Goal: Information Seeking & Learning: Learn about a topic

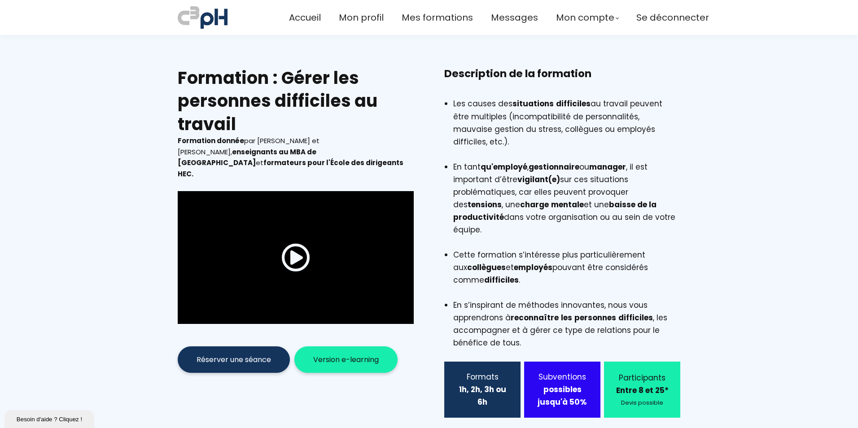
click at [328, 354] on span "Version e-learning" at bounding box center [346, 359] width 66 height 11
click at [337, 354] on span "Version e-learning" at bounding box center [346, 359] width 66 height 11
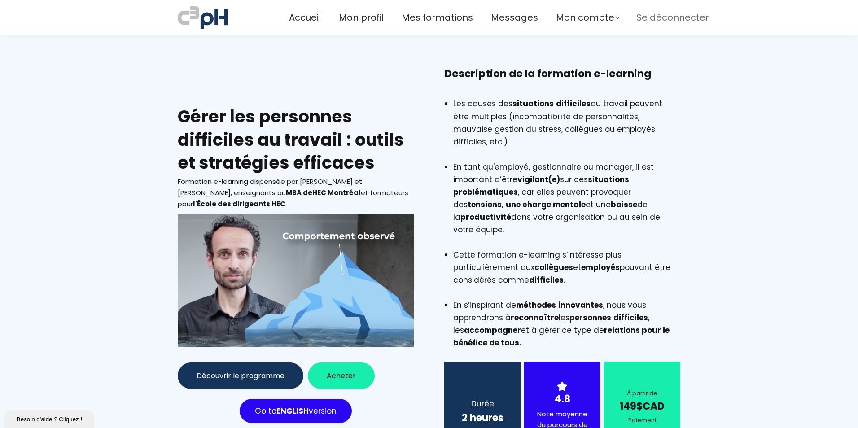
click at [658, 19] on span "Se déconnecter" at bounding box center [672, 17] width 73 height 15
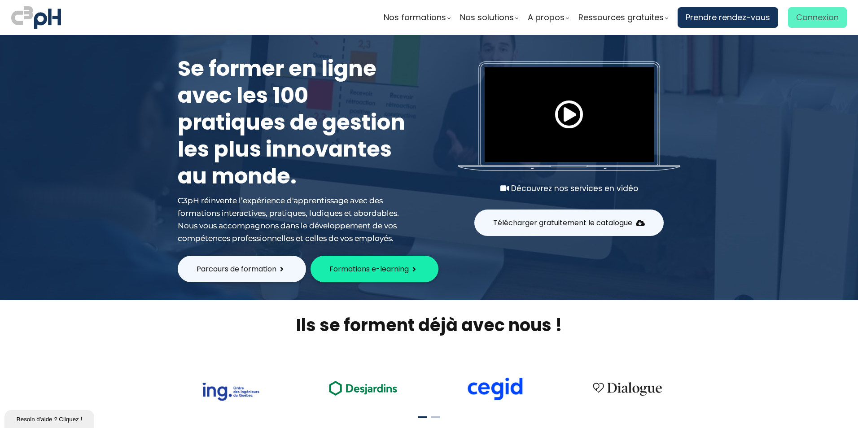
drag, startPoint x: 823, startPoint y: 18, endPoint x: 809, endPoint y: 26, distance: 16.7
click at [823, 18] on span "Connexion" at bounding box center [817, 17] width 43 height 13
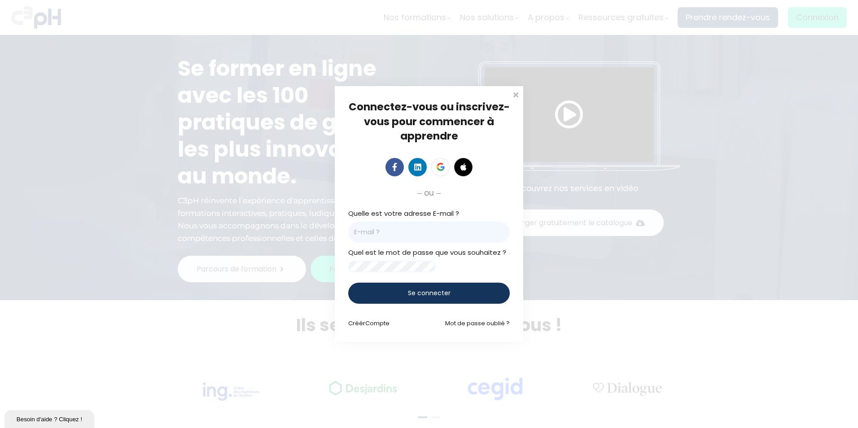
click at [390, 215] on div "Quelle est votre adresse E-mail ?" at bounding box center [429, 225] width 162 height 35
click at [390, 211] on div "Quelle est votre adresse E-mail ?" at bounding box center [429, 225] width 162 height 35
click at [381, 226] on input "email" at bounding box center [429, 232] width 162 height 21
type input "grhstrategie@gmail.com"
click at [419, 291] on div "Se connecter" at bounding box center [429, 293] width 162 height 21
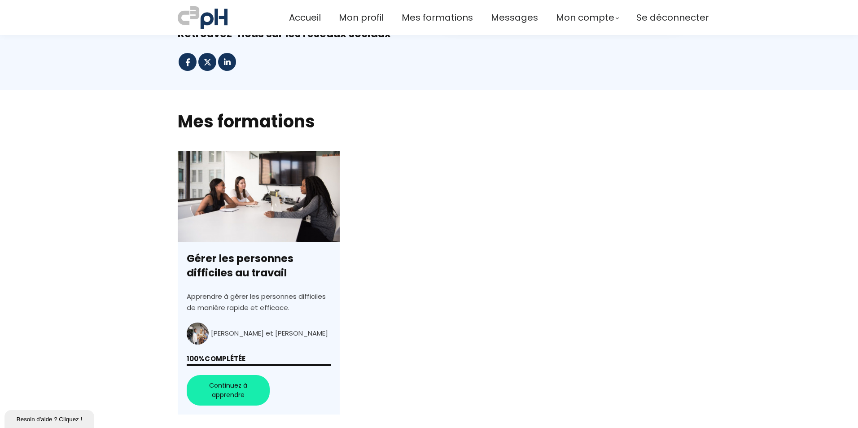
scroll to position [179, 0]
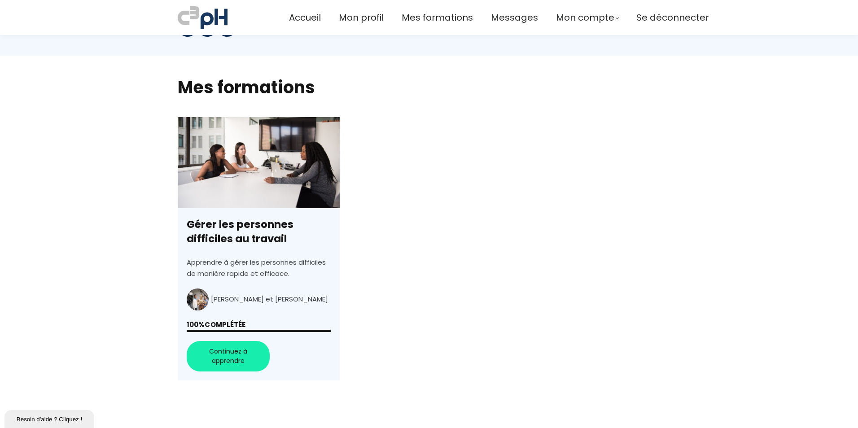
click at [249, 290] on link "Gérer les personnes difficiles au travail" at bounding box center [259, 249] width 162 height 264
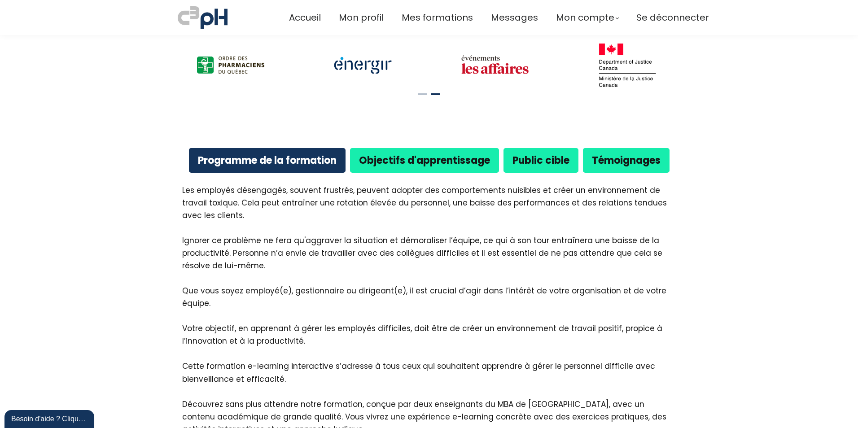
click at [412, 153] on b "Objectifs d'apprentissage" at bounding box center [424, 160] width 131 height 14
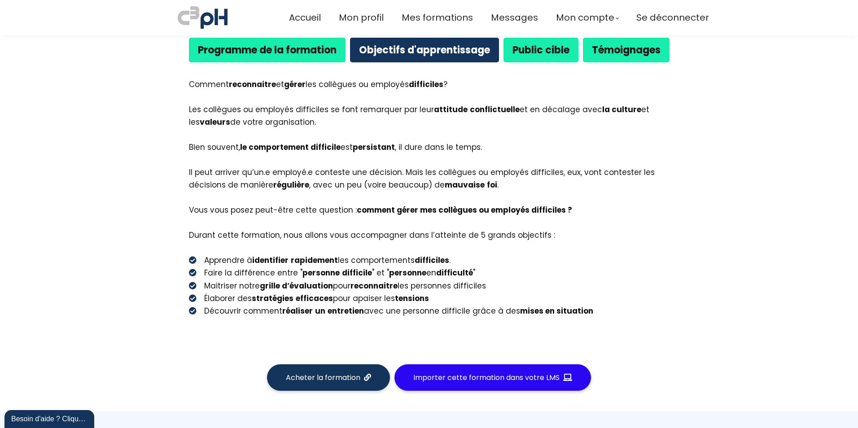
scroll to position [583, 0]
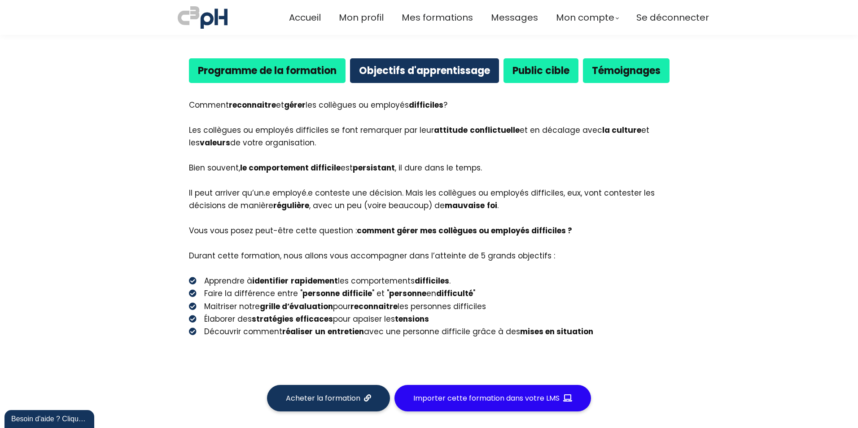
click at [211, 58] on div "Programme de la formation" at bounding box center [267, 70] width 157 height 25
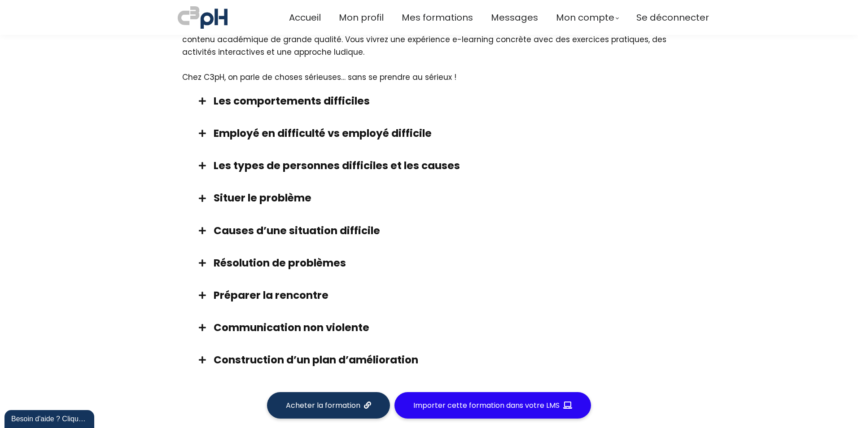
scroll to position [897, 0]
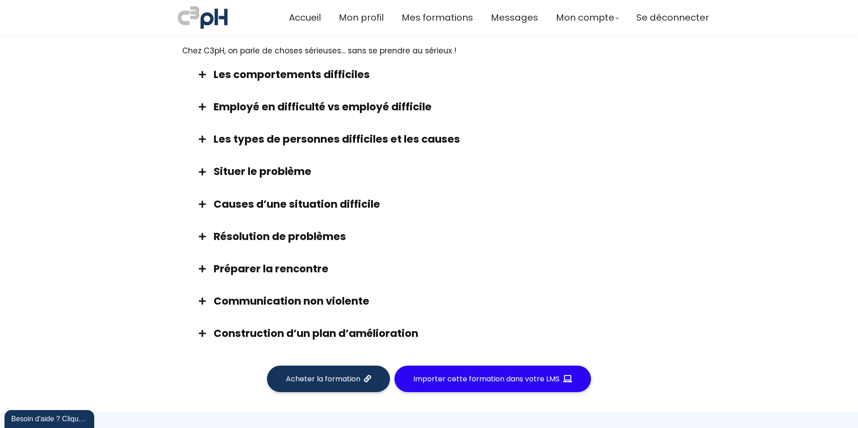
click at [201, 70] on span at bounding box center [202, 74] width 22 height 8
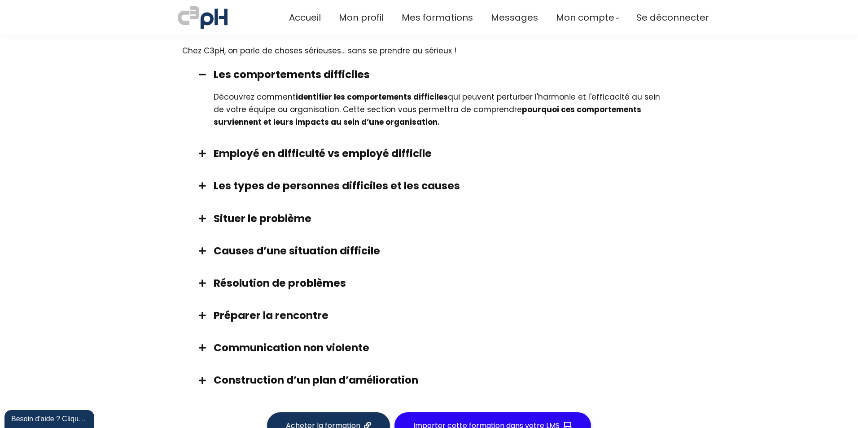
click at [200, 149] on span at bounding box center [202, 153] width 22 height 8
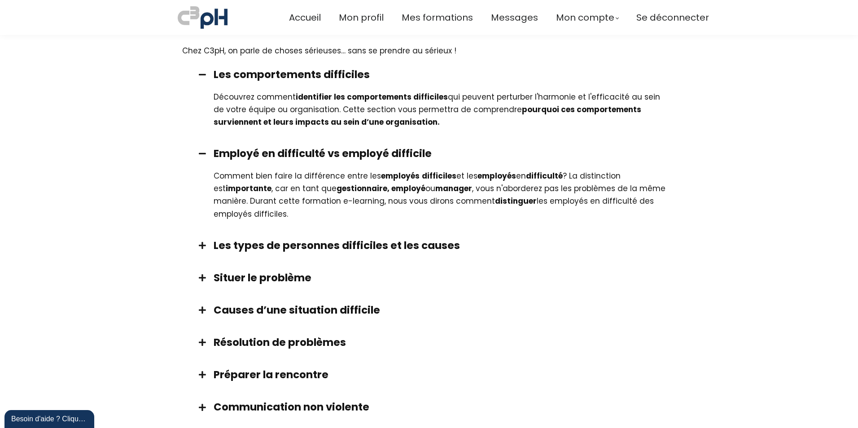
click at [198, 241] on span at bounding box center [202, 245] width 22 height 8
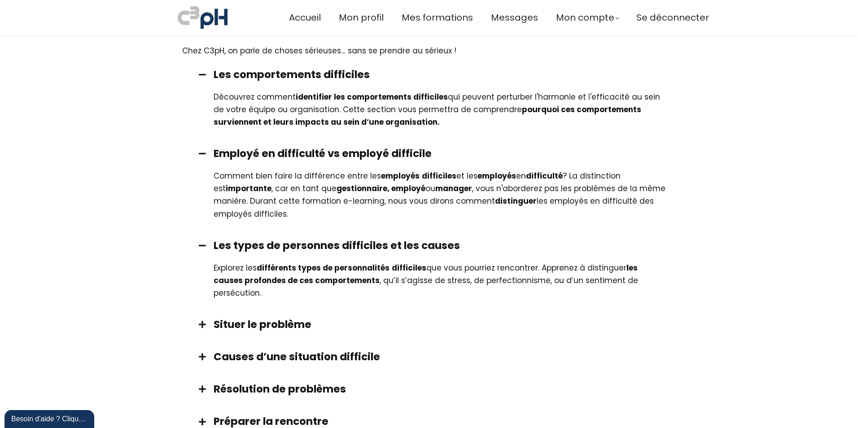
click at [201, 320] on span at bounding box center [202, 324] width 22 height 8
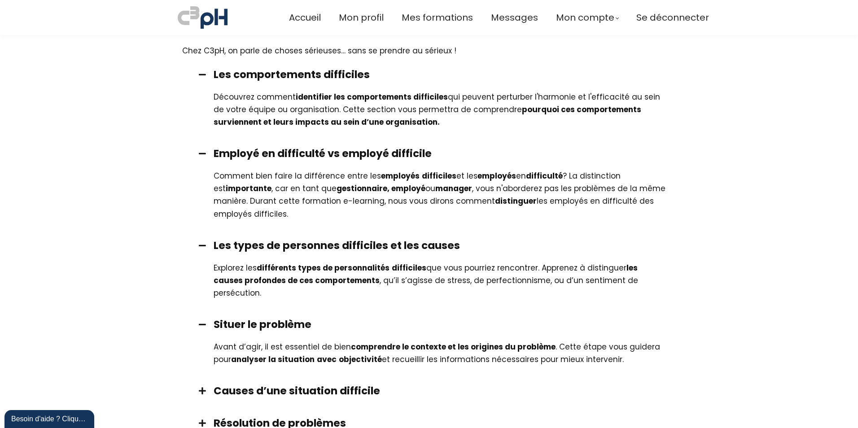
click at [202, 387] on span at bounding box center [202, 391] width 22 height 8
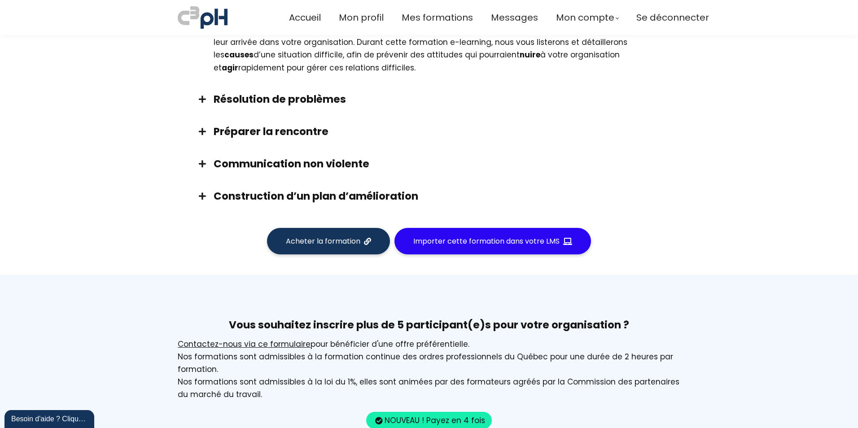
scroll to position [1315, 0]
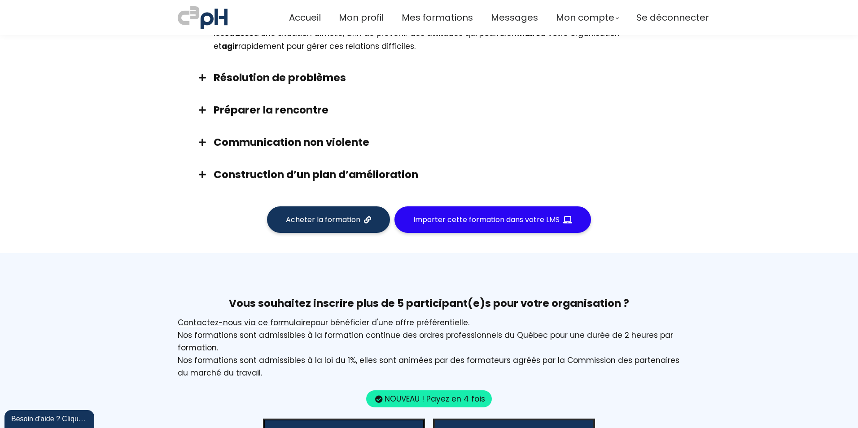
click at [199, 74] on span at bounding box center [202, 78] width 22 height 8
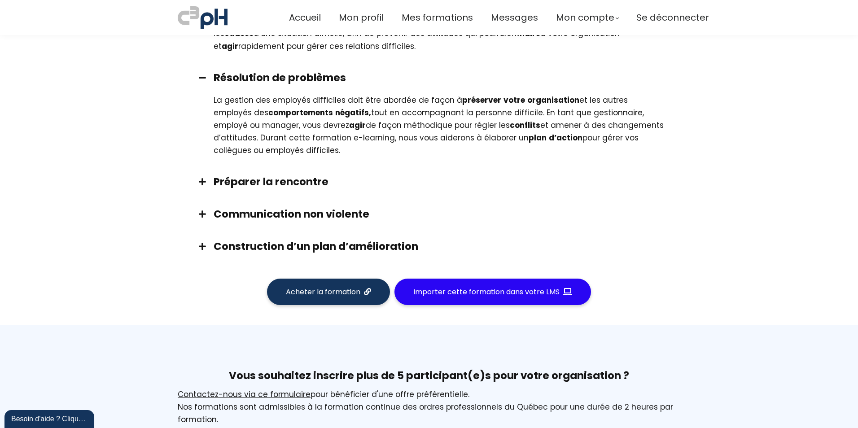
click at [199, 178] on span at bounding box center [202, 182] width 22 height 8
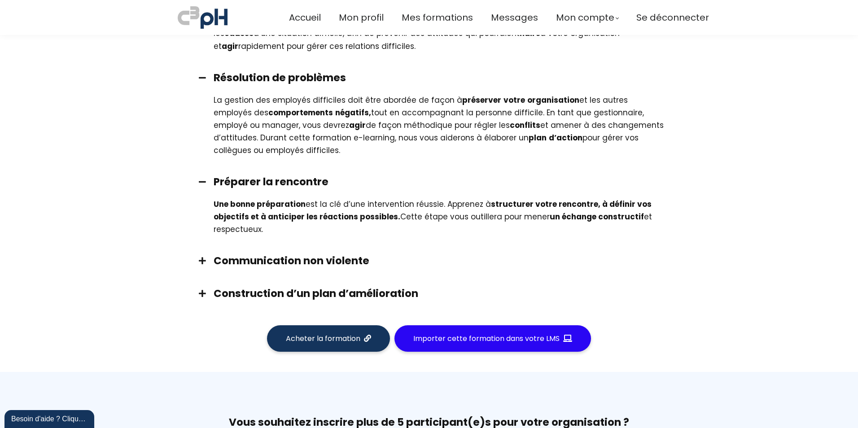
click at [200, 257] on span at bounding box center [202, 261] width 22 height 8
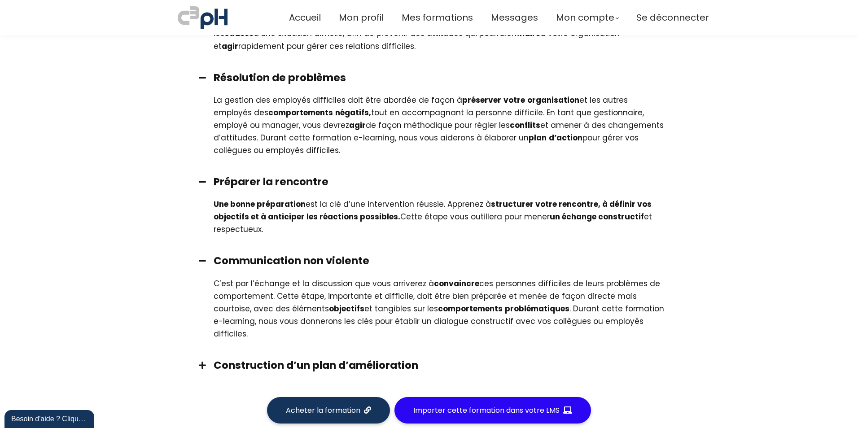
click at [200, 361] on span at bounding box center [202, 365] width 22 height 8
